Goal: Task Accomplishment & Management: Manage account settings

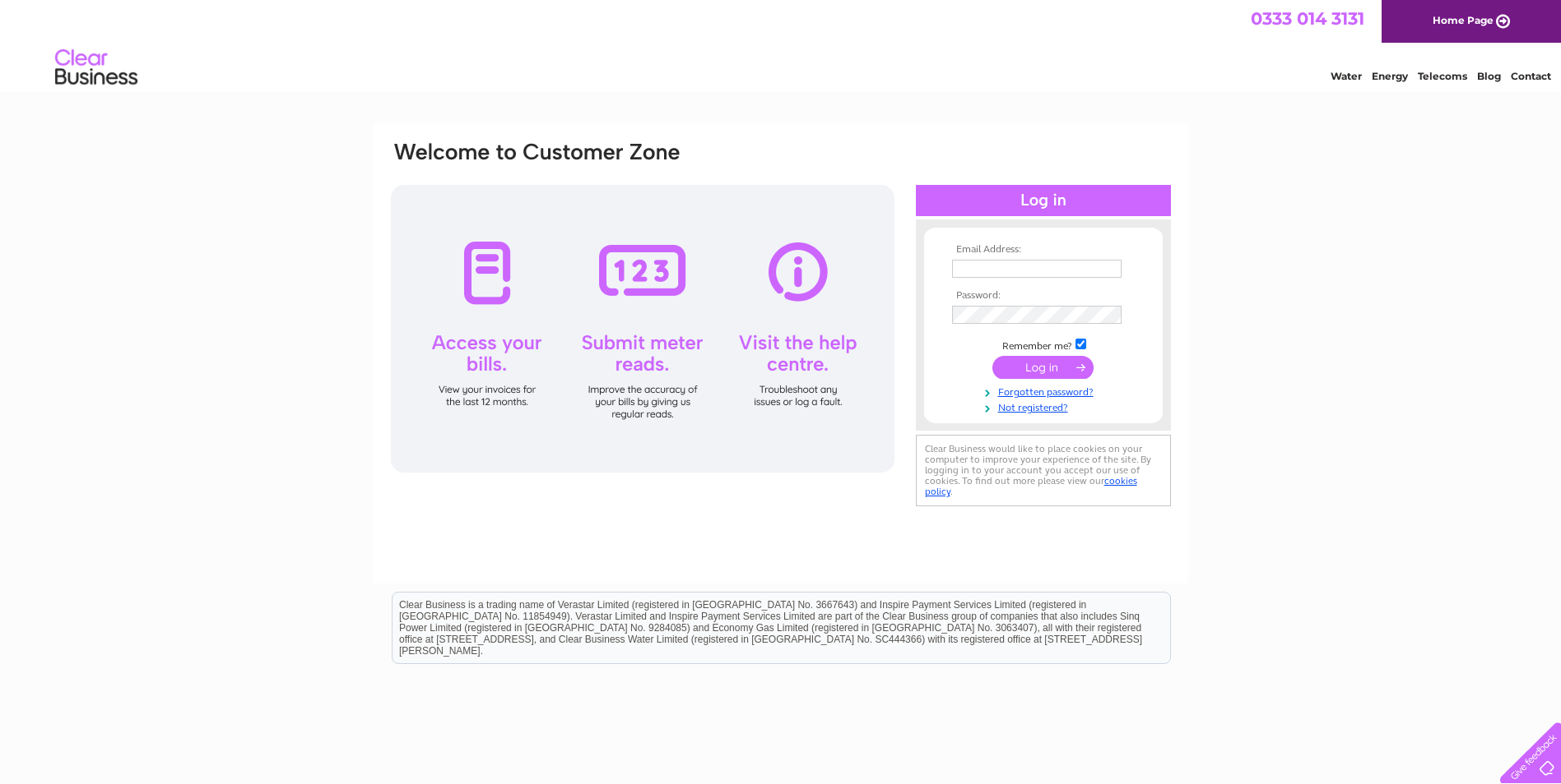
type input "cate.moss@endclothing.com"
click at [1057, 367] on input "submit" at bounding box center [1043, 368] width 101 height 23
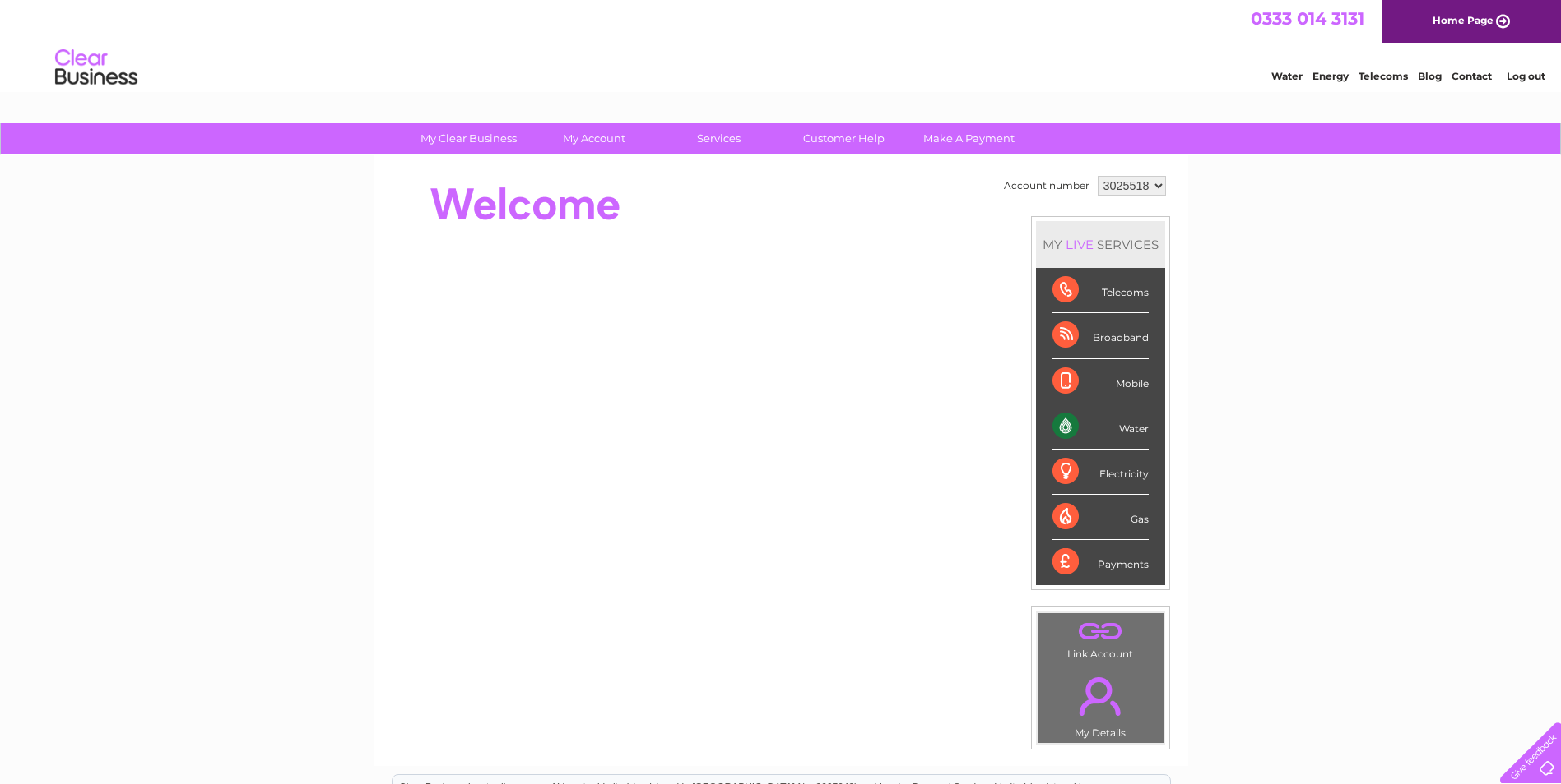
drag, startPoint x: 1121, startPoint y: 195, endPoint x: 1130, endPoint y: 189, distance: 10.8
click at [1121, 195] on td "3025518" at bounding box center [1131, 186] width 77 height 28
click at [1133, 187] on select "3025518" at bounding box center [1131, 186] width 68 height 19
click at [1291, 292] on div "My Clear Business Login Details My Details My Preferences Link Account My Accou…" at bounding box center [780, 586] width 1561 height 925
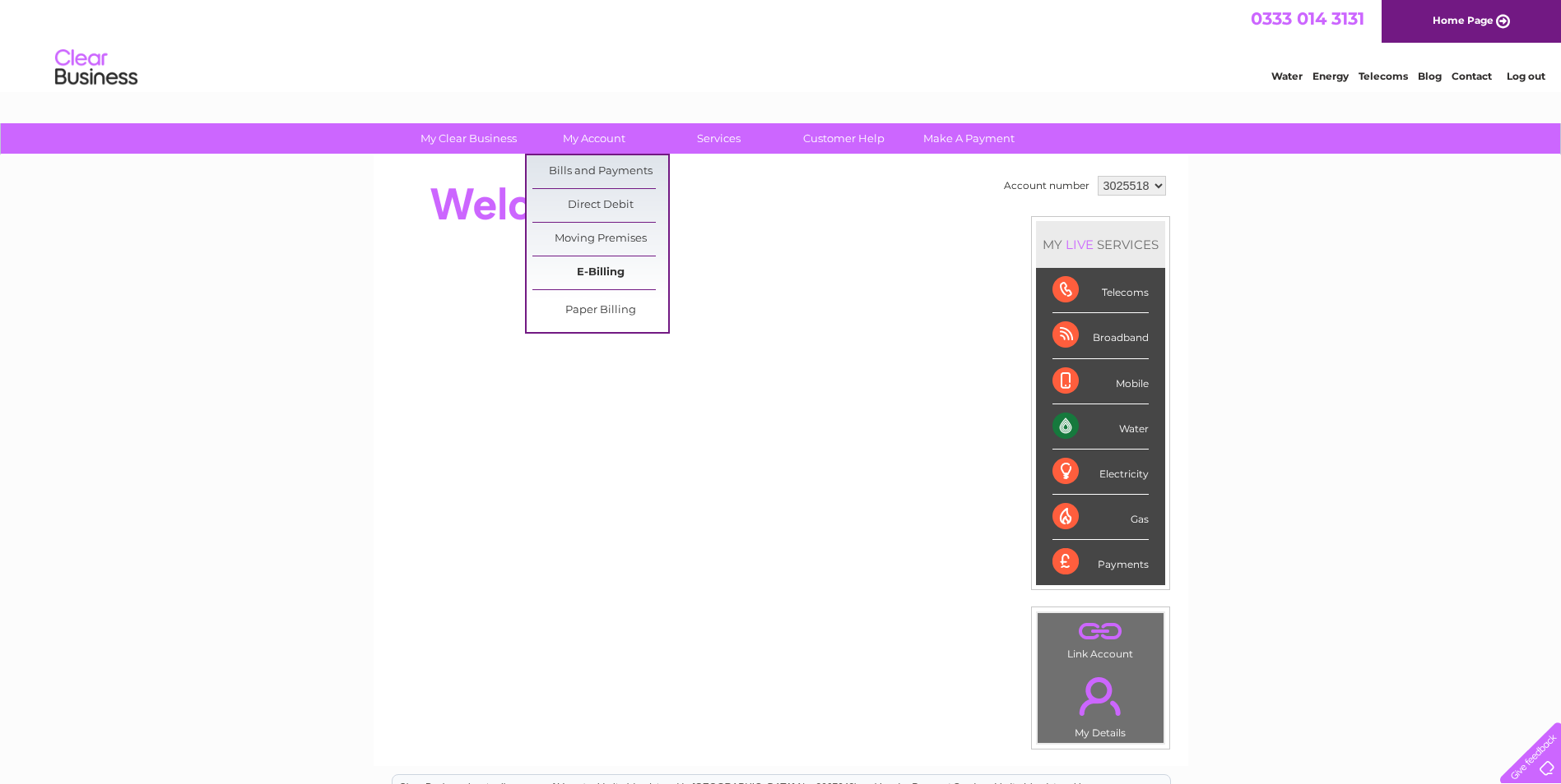
click at [597, 270] on link "E-Billing" at bounding box center [600, 272] width 135 height 33
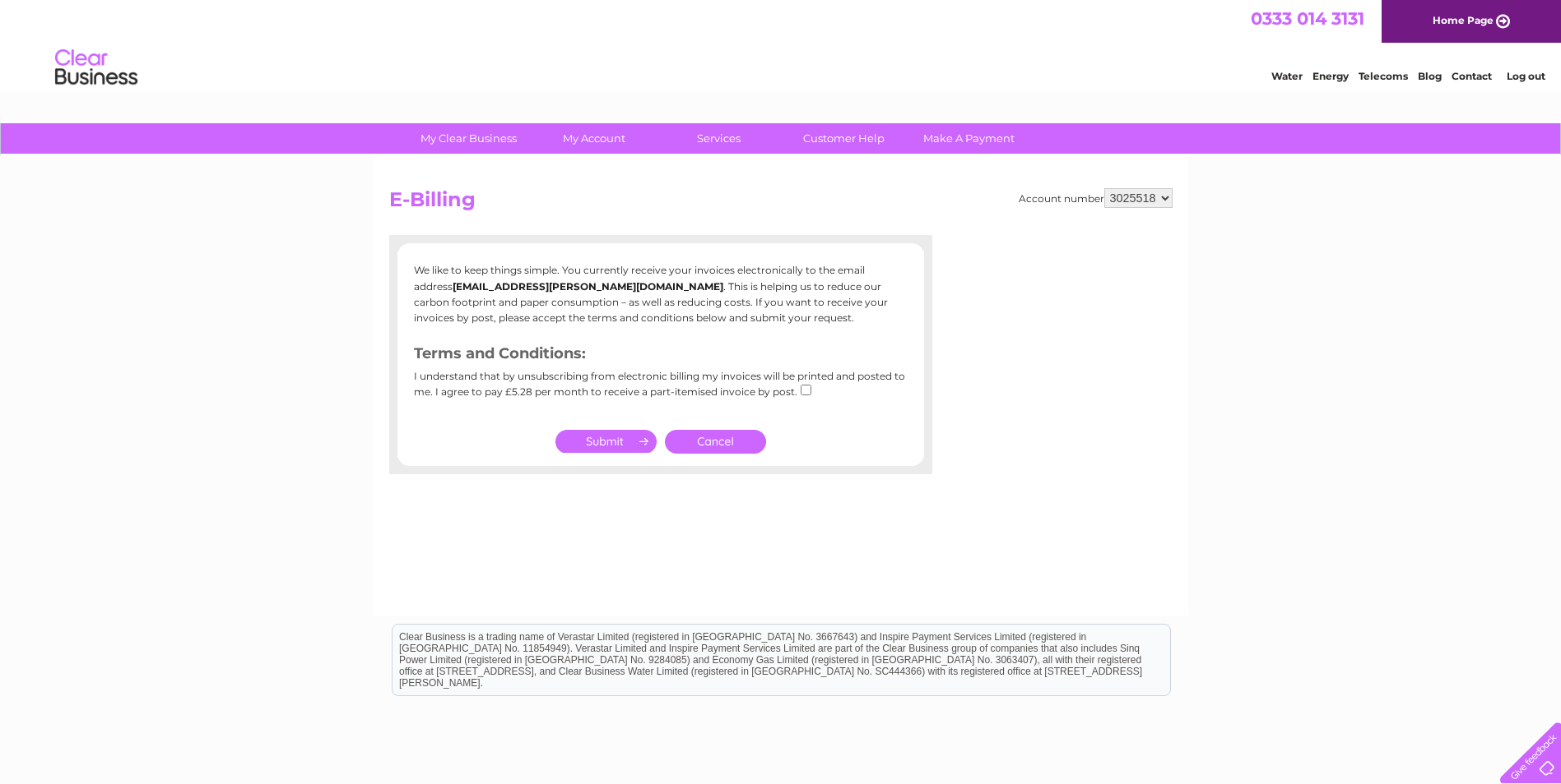
click at [800, 395] on div "I understand that by unsubscribing from electronic billing my invoices will be …" at bounding box center [661, 391] width 494 height 39
click at [803, 389] on input "checkbox" at bounding box center [806, 390] width 11 height 11
checkbox input "true"
click at [618, 447] on input "submit" at bounding box center [606, 441] width 101 height 23
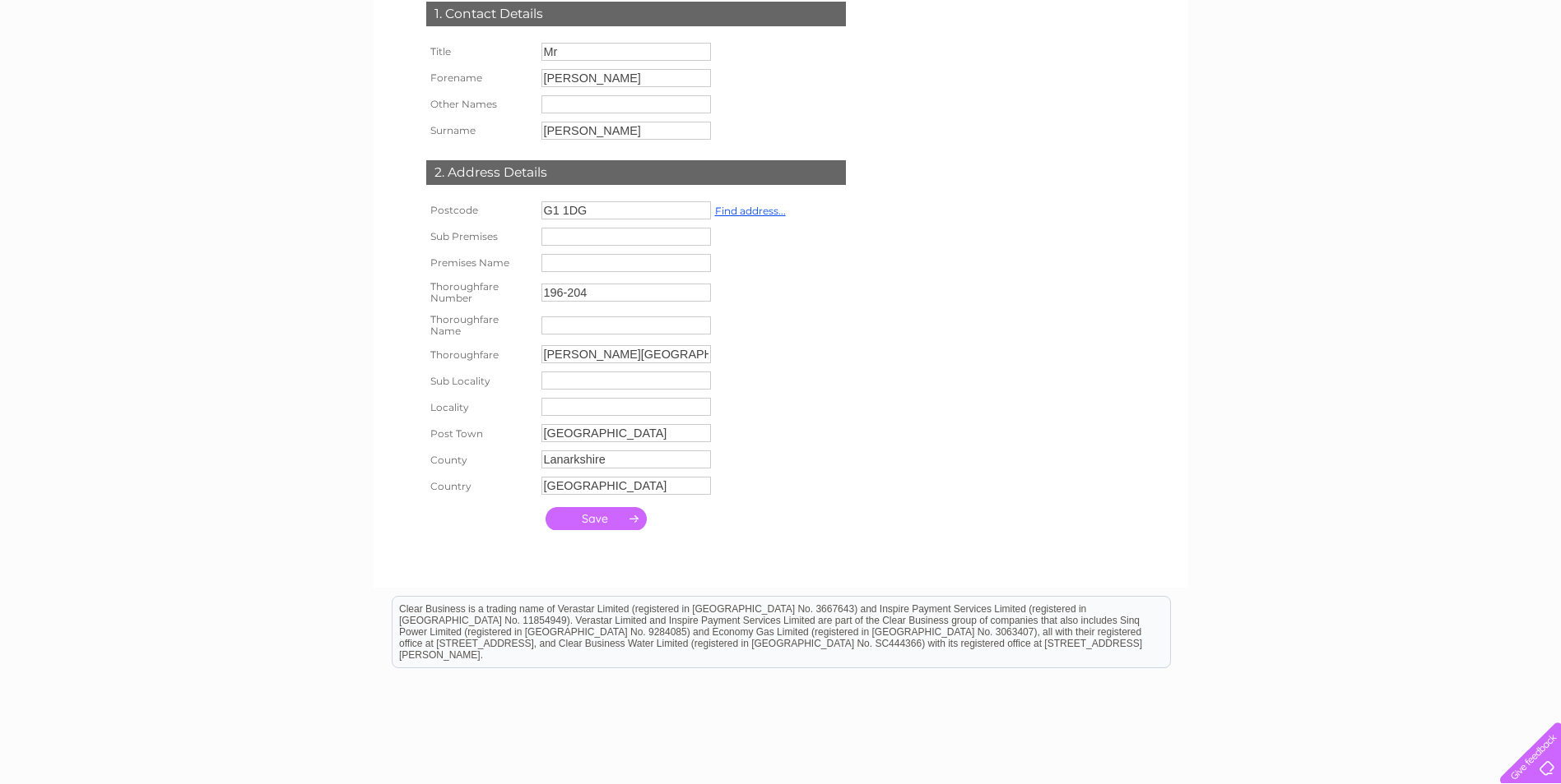
scroll to position [329, 0]
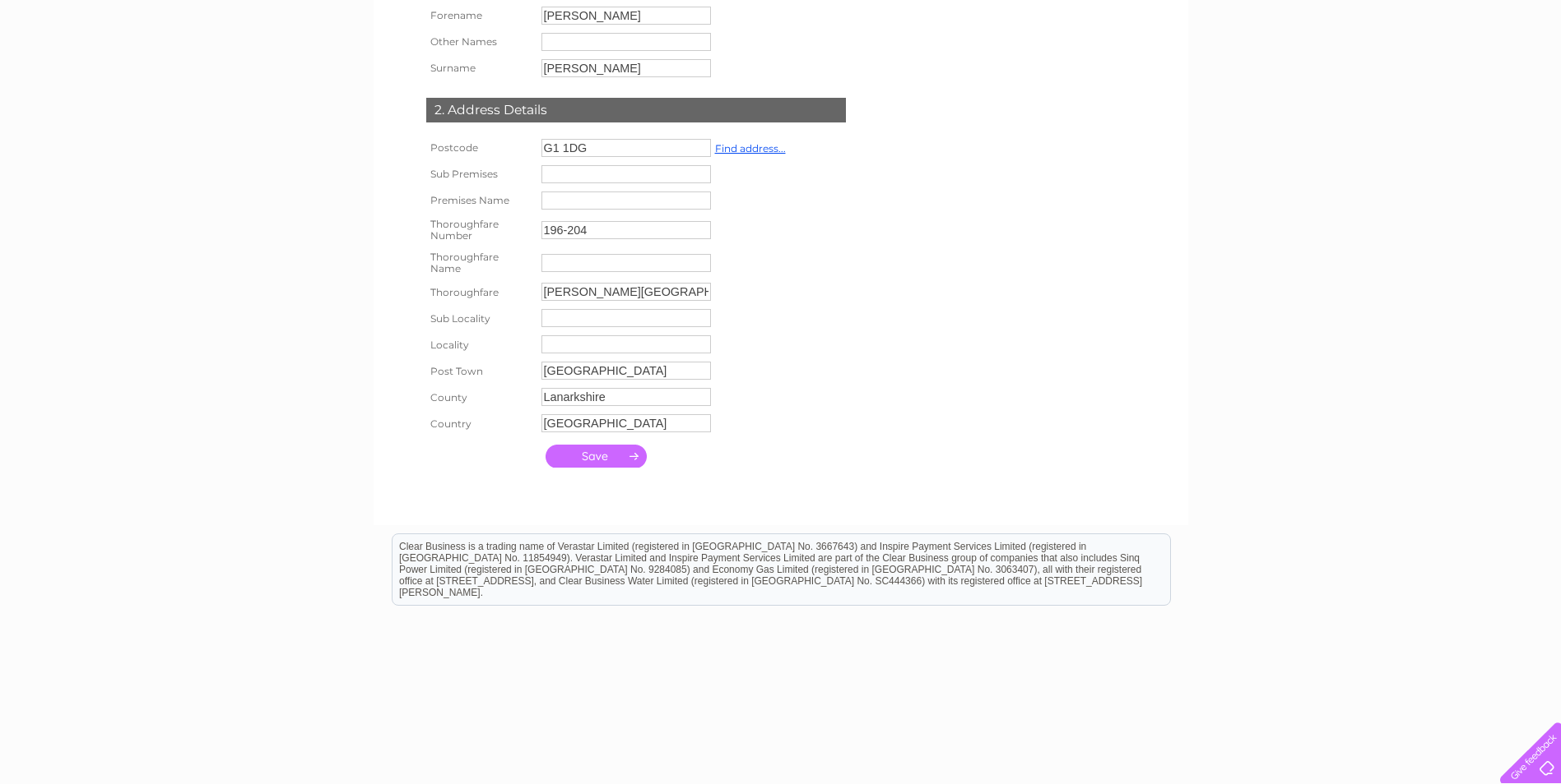
click at [579, 464] on input "submit" at bounding box center [596, 456] width 101 height 23
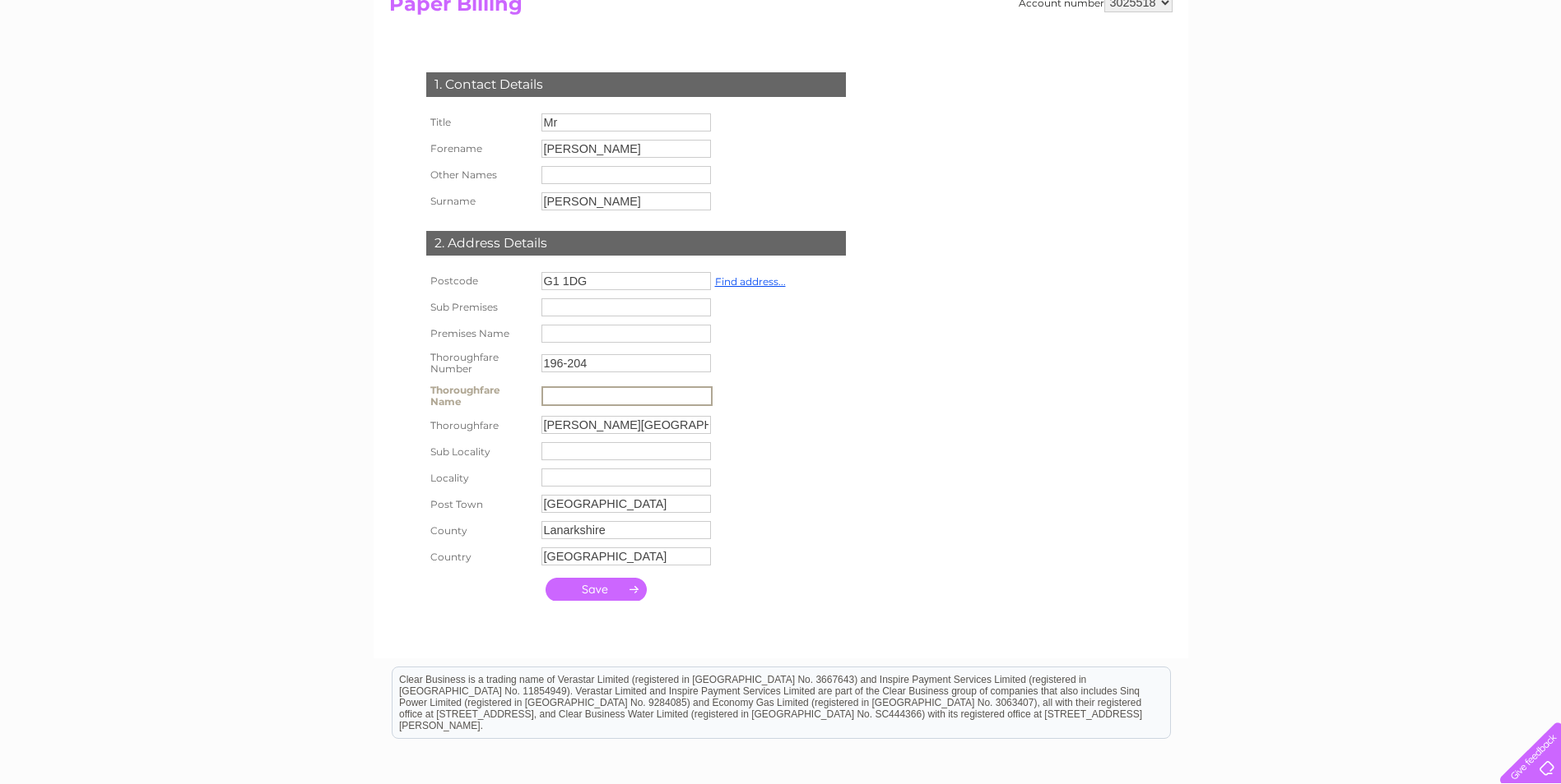
scroll to position [0, 0]
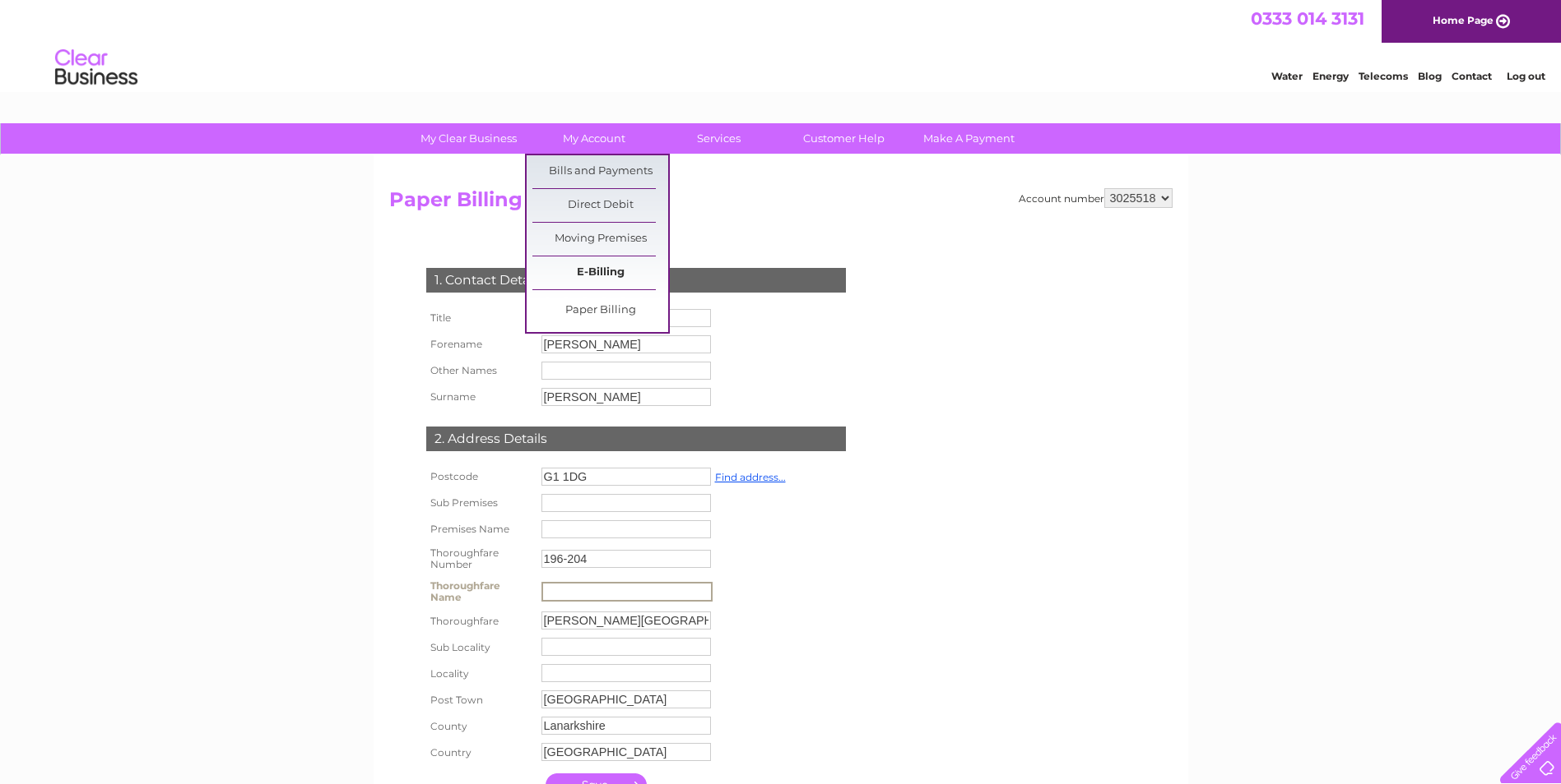
click at [587, 259] on link "E-Billing" at bounding box center [600, 272] width 135 height 33
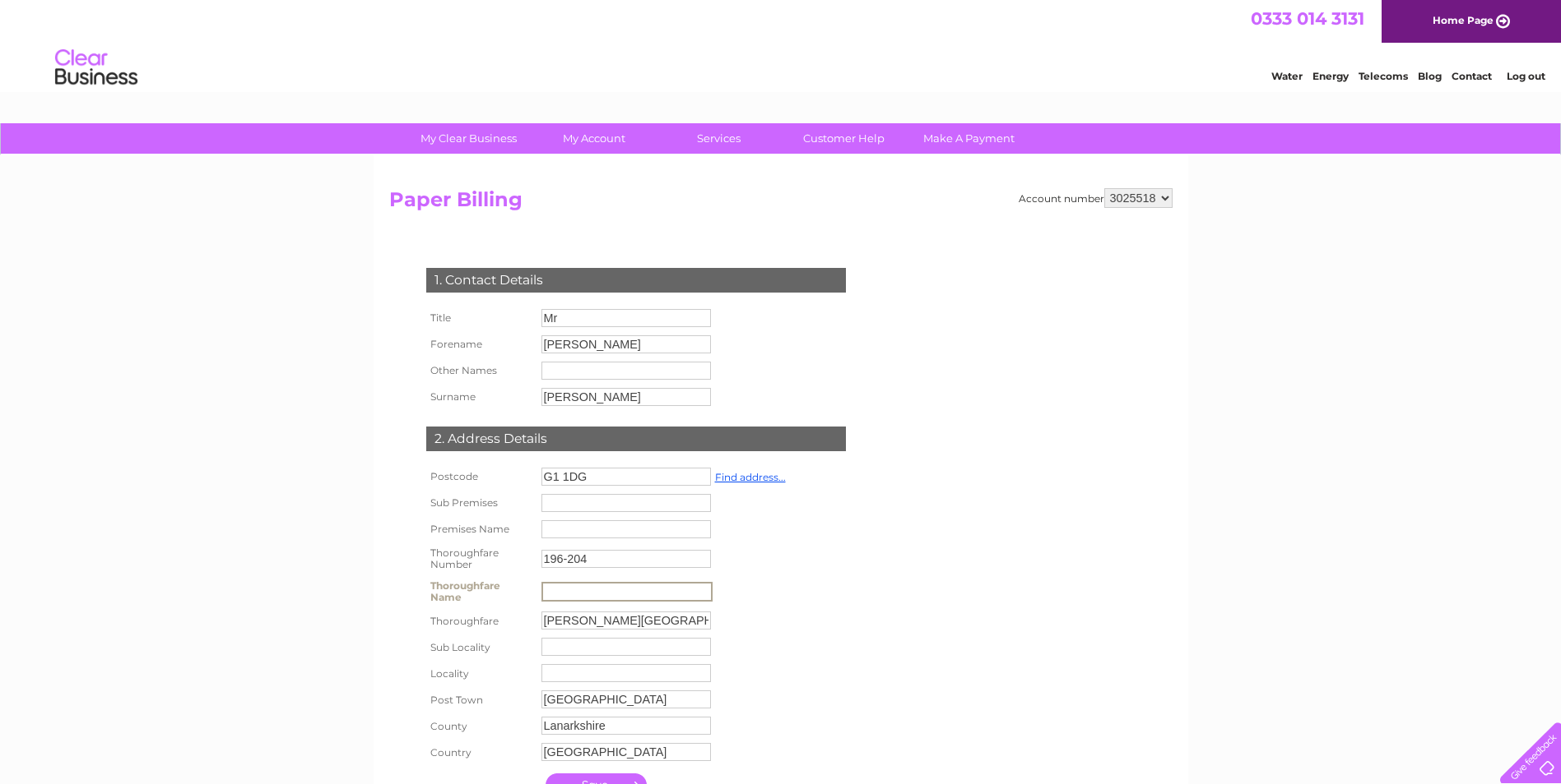
click at [619, 600] on input "text" at bounding box center [626, 592] width 171 height 19
